Goal: Task Accomplishment & Management: Manage account settings

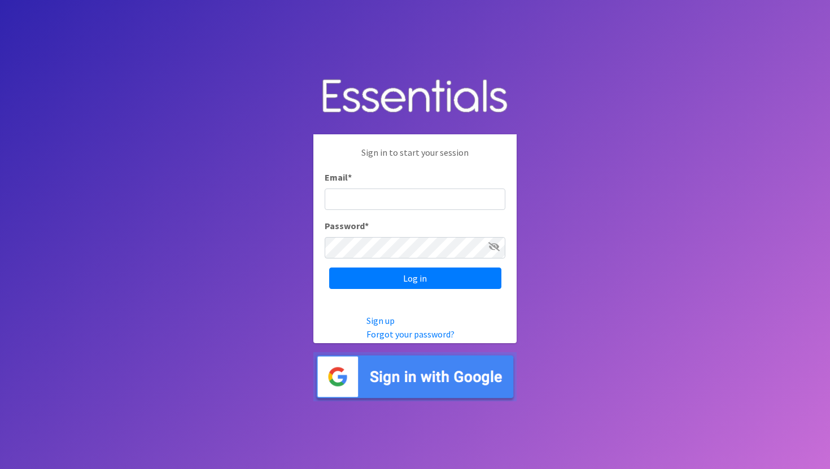
click at [379, 370] on img at bounding box center [414, 376] width 203 height 49
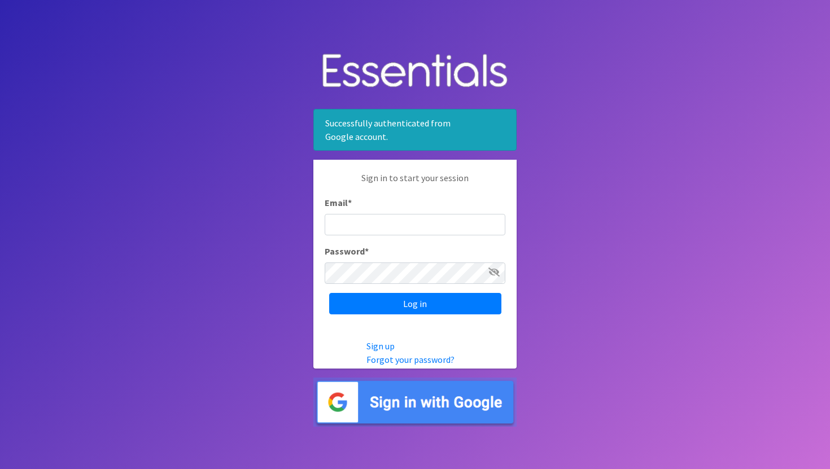
click at [380, 388] on img at bounding box center [414, 402] width 203 height 49
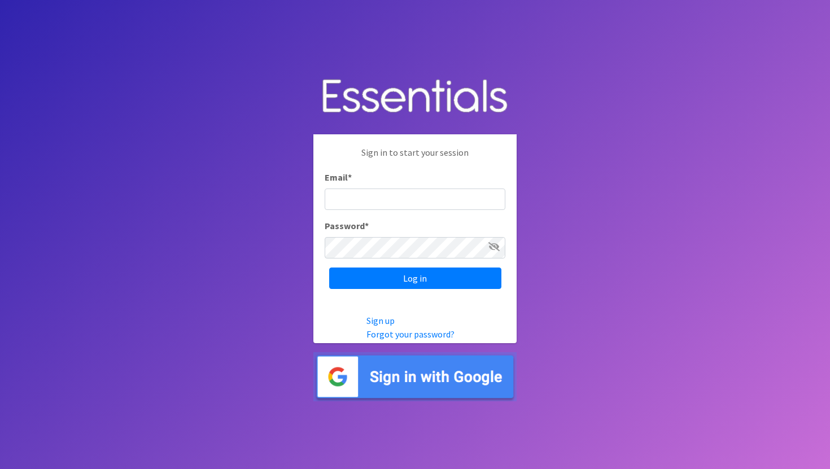
click at [418, 380] on img at bounding box center [414, 376] width 203 height 49
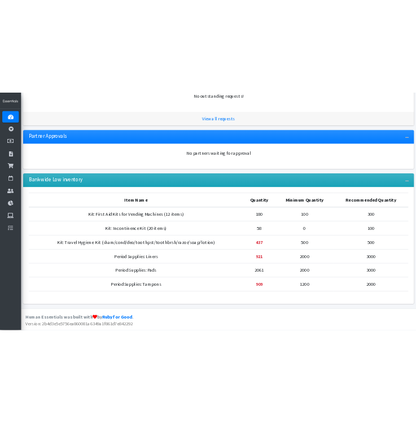
scroll to position [258, 0]
